Goal: Use online tool/utility

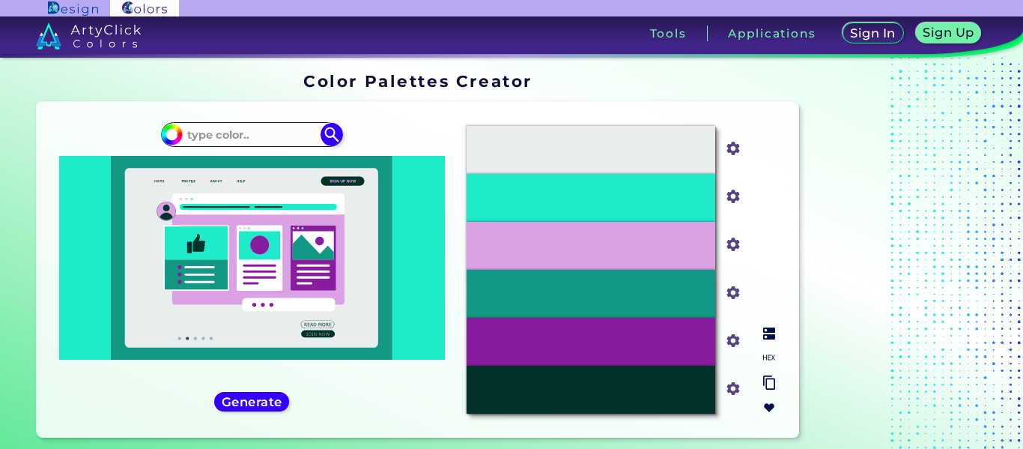
click at [692, 396] on div "#03322A" at bounding box center [591, 390] width 249 height 48
click at [770, 333] on img at bounding box center [769, 333] width 12 height 12
click at [736, 390] on input "#03322a" at bounding box center [730, 387] width 19 height 19
click at [678, 394] on div "Bottle Green" at bounding box center [591, 390] width 249 height 48
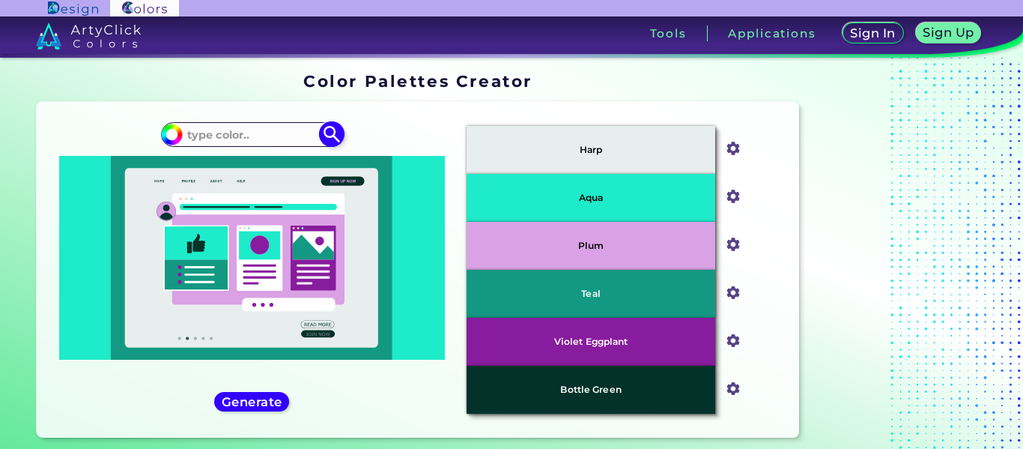
click at [281, 133] on input at bounding box center [251, 134] width 139 height 20
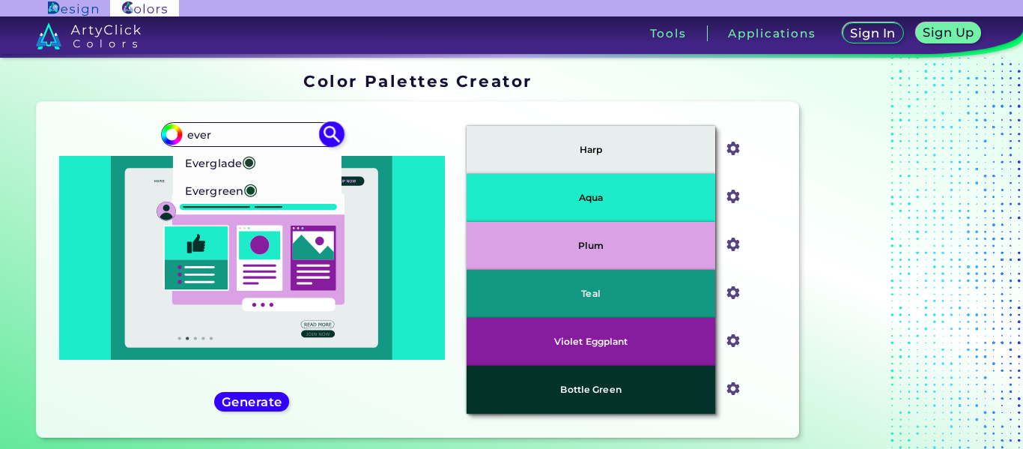
type input "ever"
click at [188, 185] on p "Evergreen ◉" at bounding box center [221, 189] width 73 height 28
type input "#05472a"
type input "#05472A"
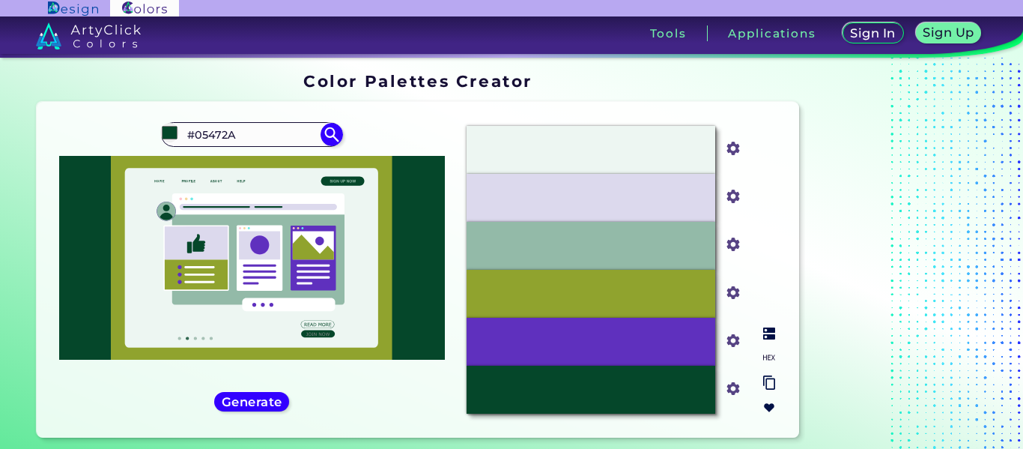
click at [736, 342] on input "#5f30be" at bounding box center [730, 339] width 19 height 19
click at [773, 338] on img at bounding box center [769, 333] width 12 height 12
click at [648, 345] on div "Purple Heart" at bounding box center [591, 342] width 249 height 48
click at [739, 344] on input "#5f30be" at bounding box center [730, 339] width 19 height 19
type input "#4425b1"
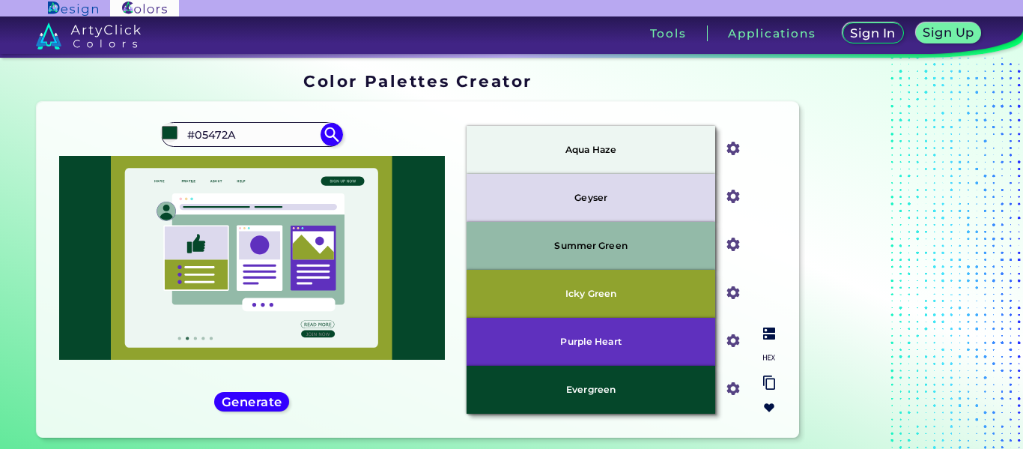
click at [668, 290] on div "Icky Green" at bounding box center [591, 294] width 249 height 48
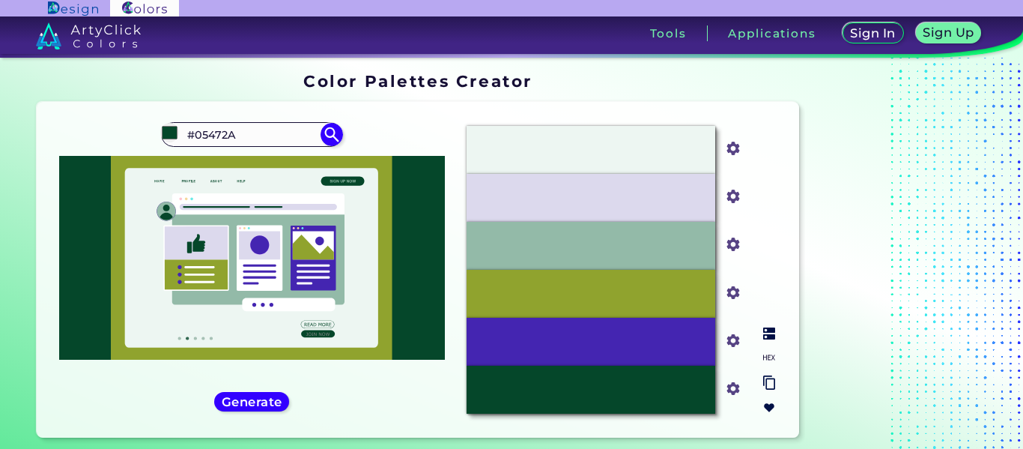
click at [772, 337] on img at bounding box center [769, 333] width 12 height 12
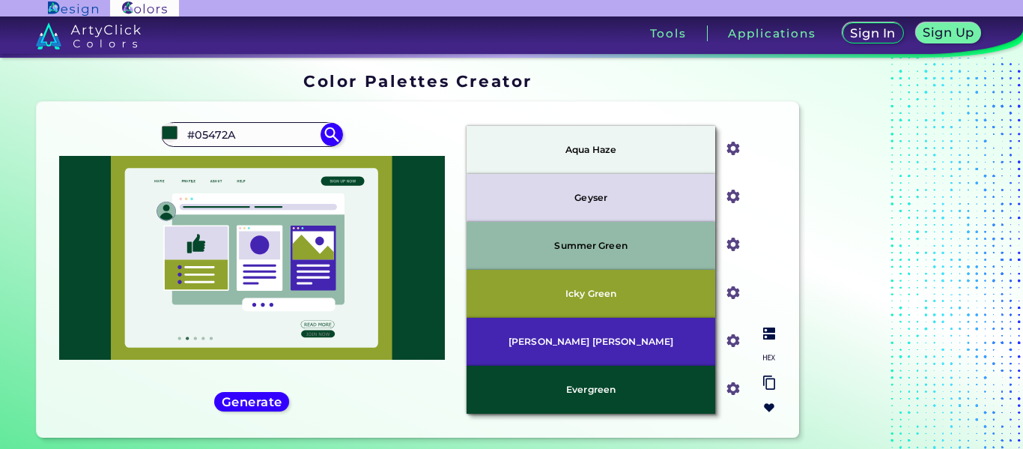
click at [734, 344] on input "#4425b1" at bounding box center [730, 339] width 19 height 19
click at [670, 295] on div "Icky Green" at bounding box center [591, 294] width 249 height 48
click at [732, 292] on input "#90a32e" at bounding box center [730, 291] width 19 height 19
type input "#0e2ba0"
click at [659, 240] on div "Summer Green" at bounding box center [591, 246] width 249 height 48
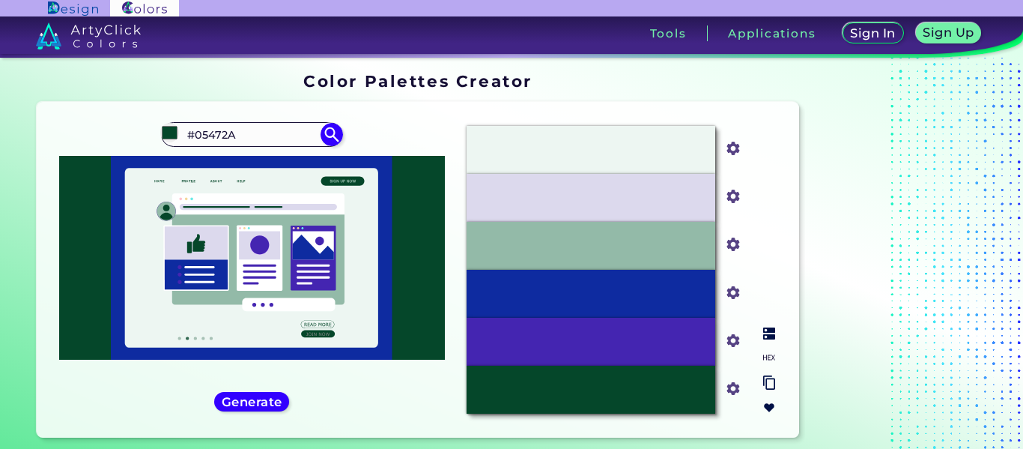
click at [766, 333] on img at bounding box center [769, 333] width 12 height 12
